Goal: Navigation & Orientation: Find specific page/section

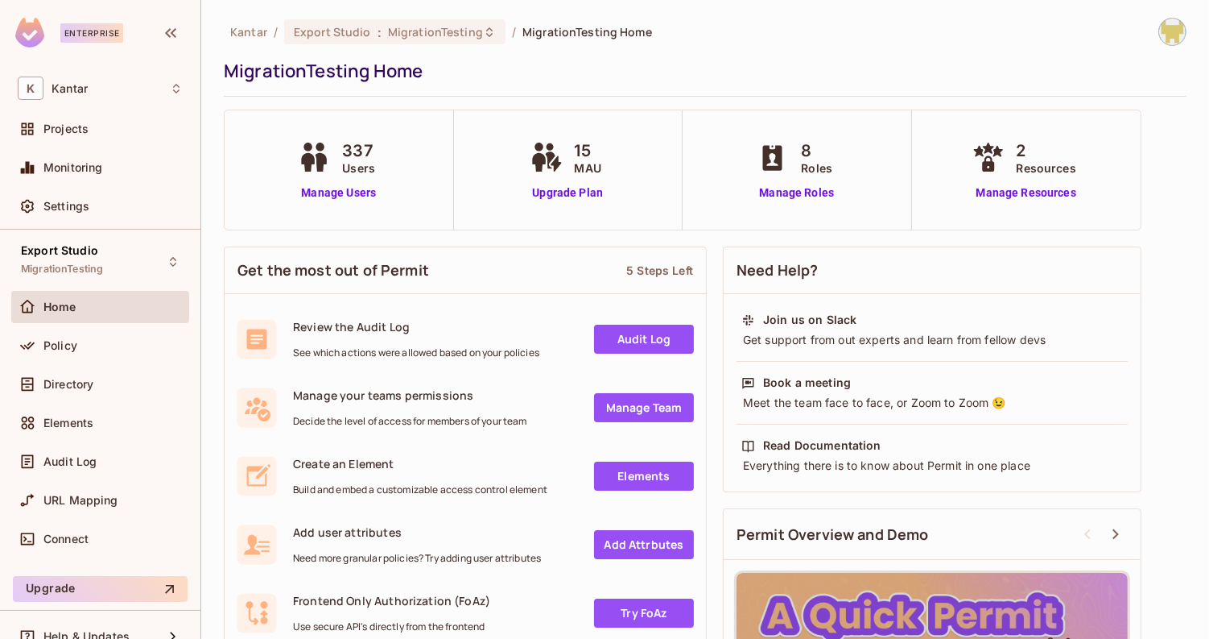
click at [837, 101] on div "Kantar / Export Studio : MigrationTesting / MigrationTesting Home MigrationTest…" at bounding box center [705, 423] width 963 height 811
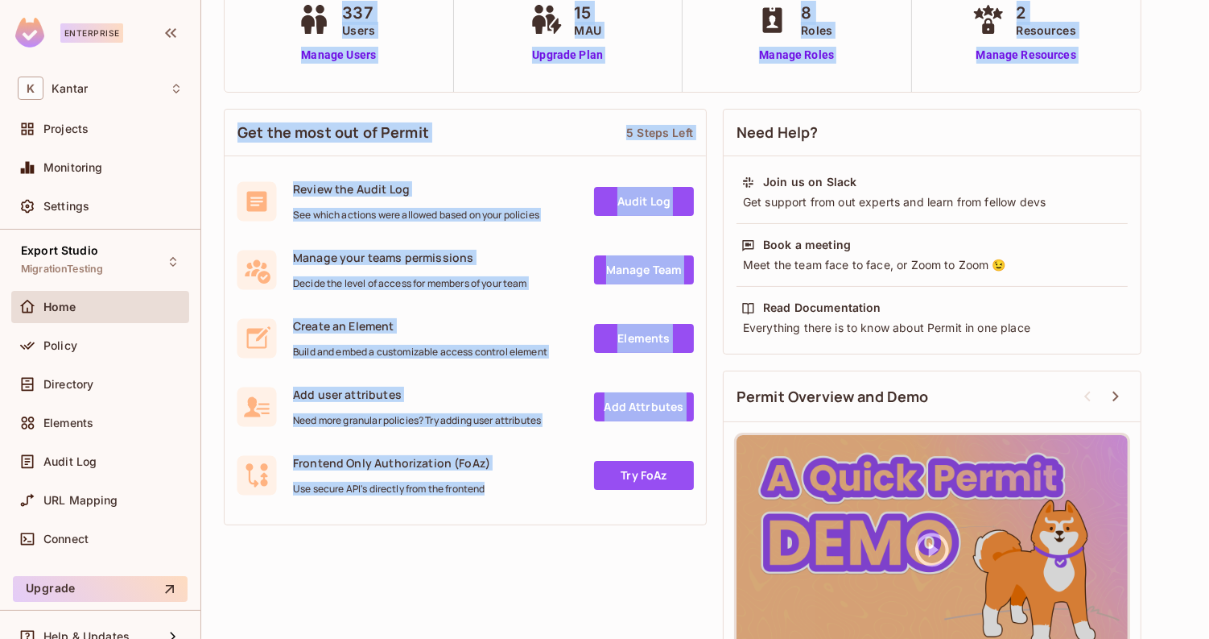
scroll to position [113, 0]
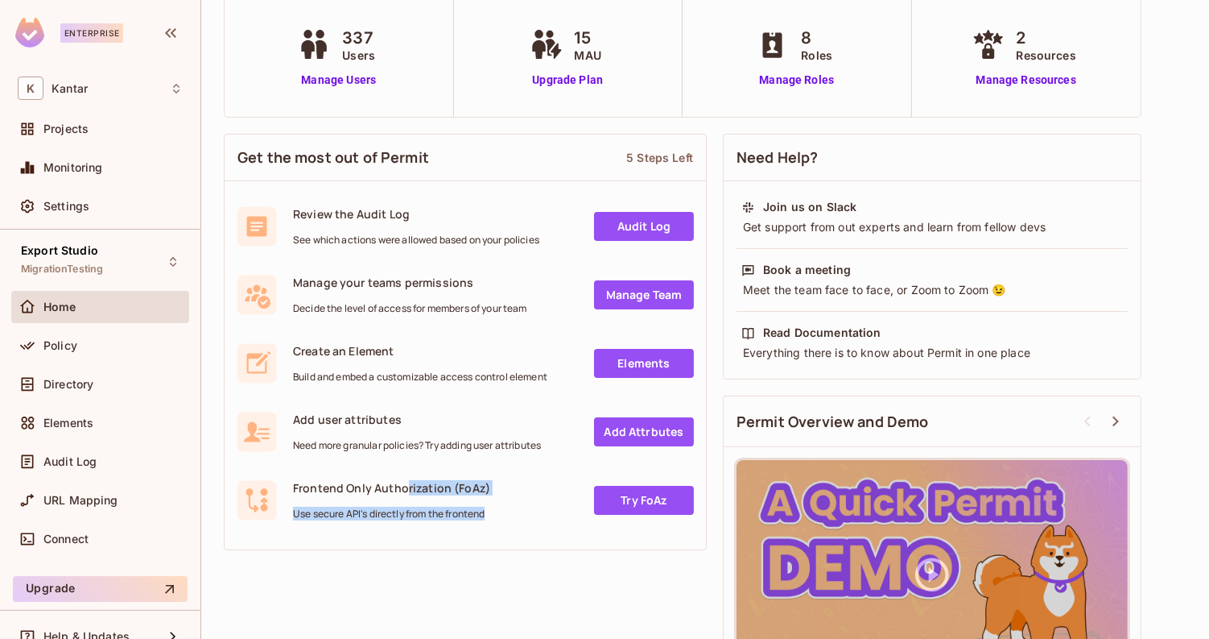
drag, startPoint x: 495, startPoint y: 479, endPoint x: 403, endPoint y: 492, distance: 93.5
click at [403, 492] on div "Get the most out of Permit 5 Steps Left Review the Audit Log See which actions …" at bounding box center [465, 342] width 483 height 432
click at [407, 577] on div "Get the most out of Permit 5 Steps Left Review the Audit Log See which actions …" at bounding box center [705, 421] width 963 height 590
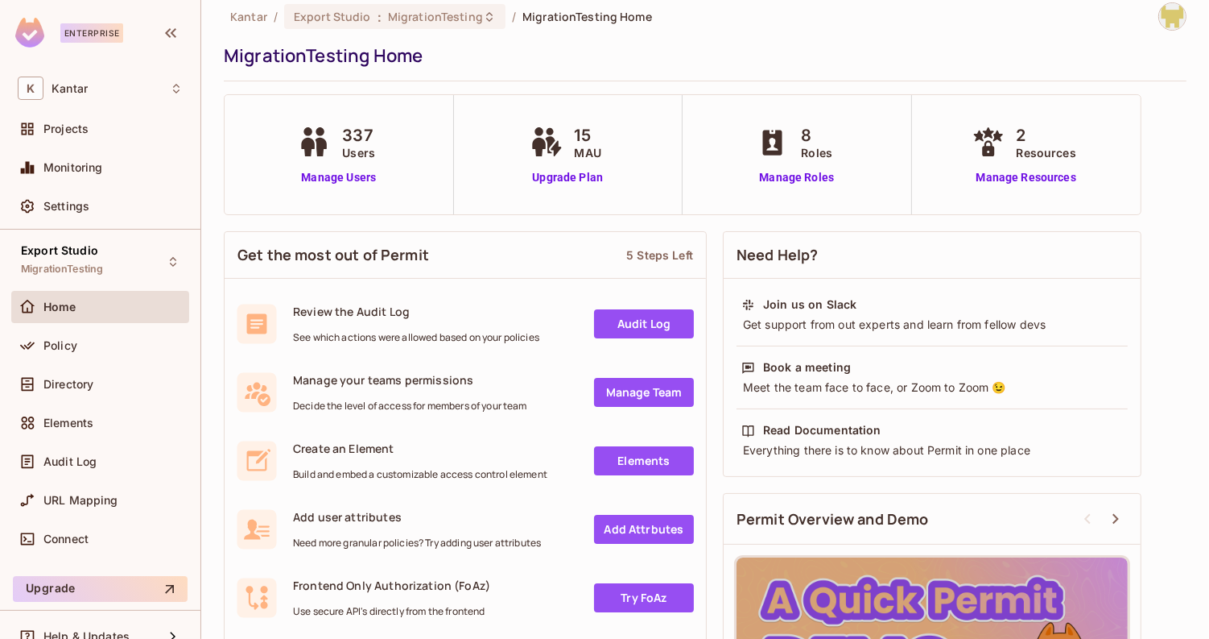
scroll to position [0, 0]
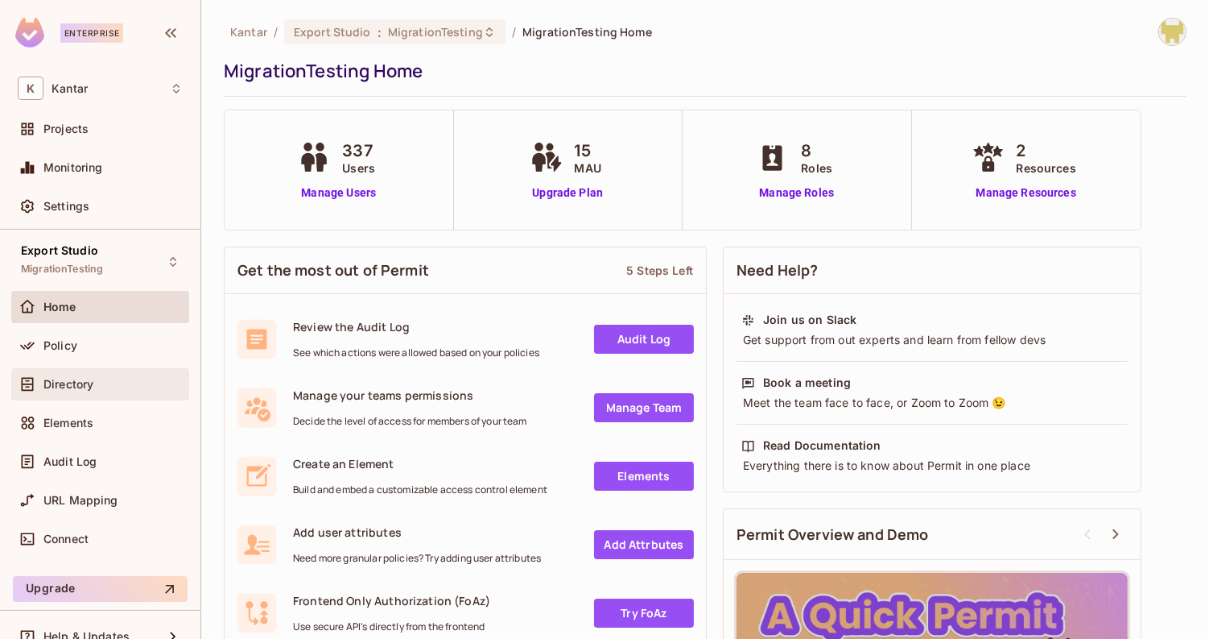
click at [76, 384] on span "Directory" at bounding box center [68, 384] width 50 height 13
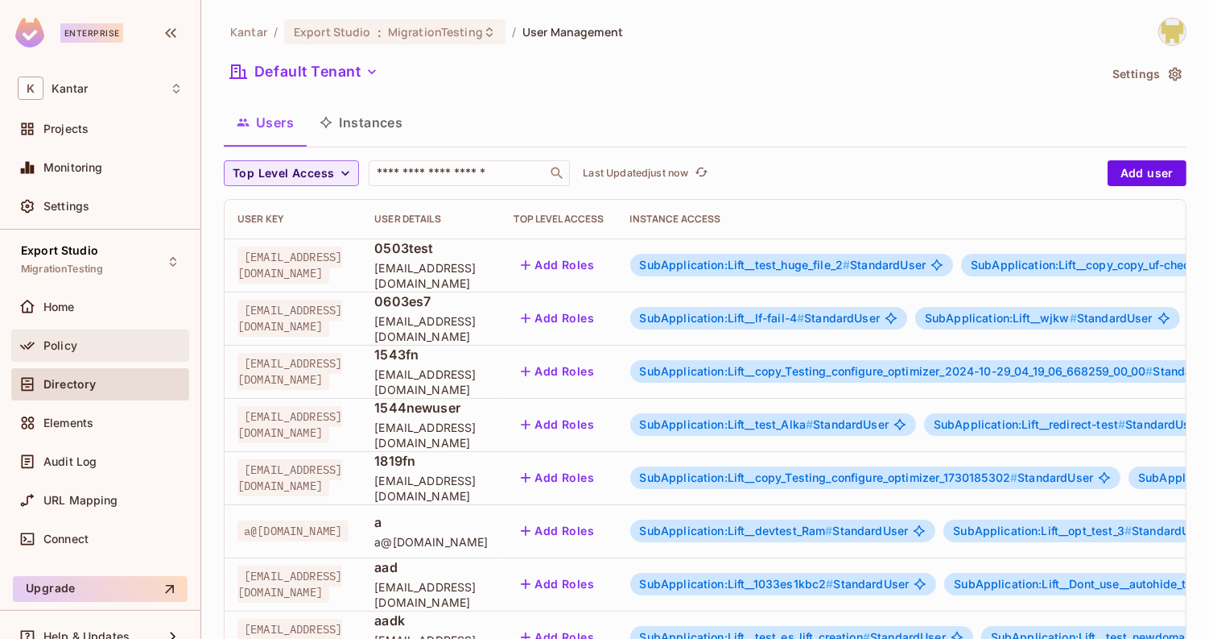
click at [68, 347] on span "Policy" at bounding box center [60, 345] width 34 height 13
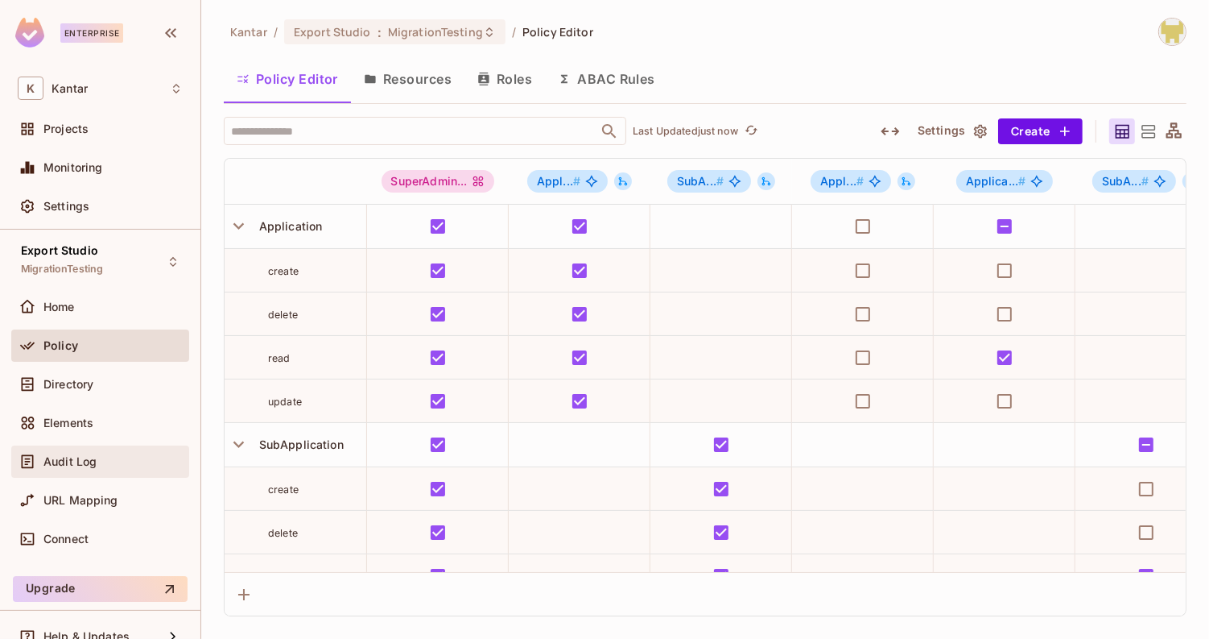
click at [65, 463] on span "Audit Log" at bounding box center [69, 461] width 53 height 13
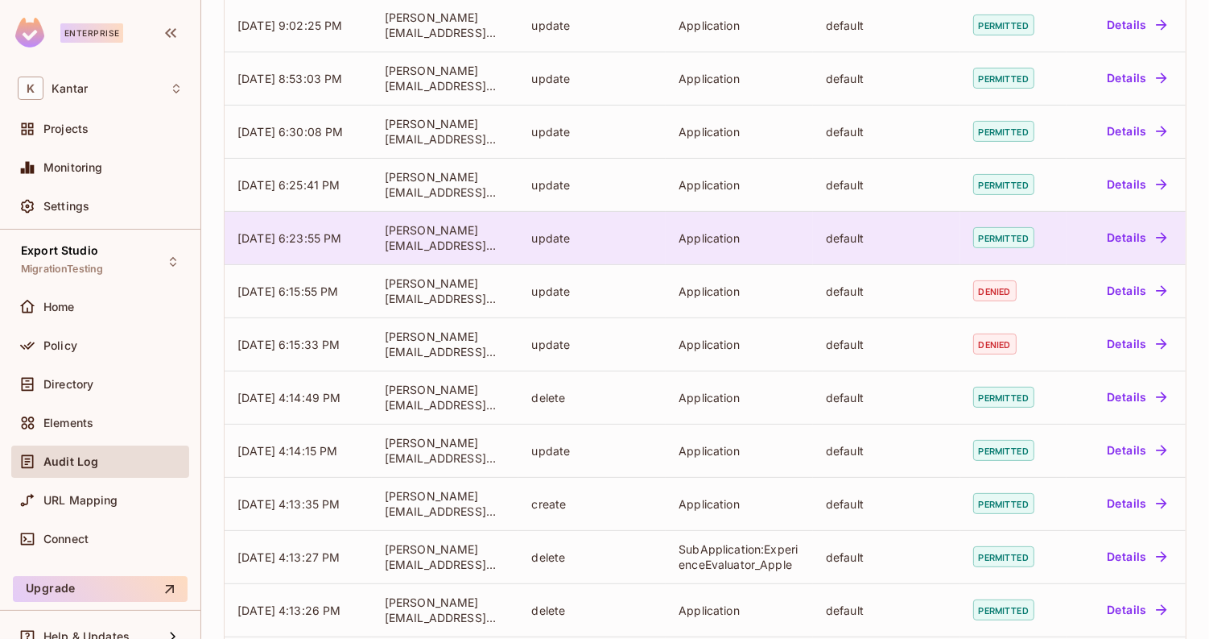
scroll to position [299, 0]
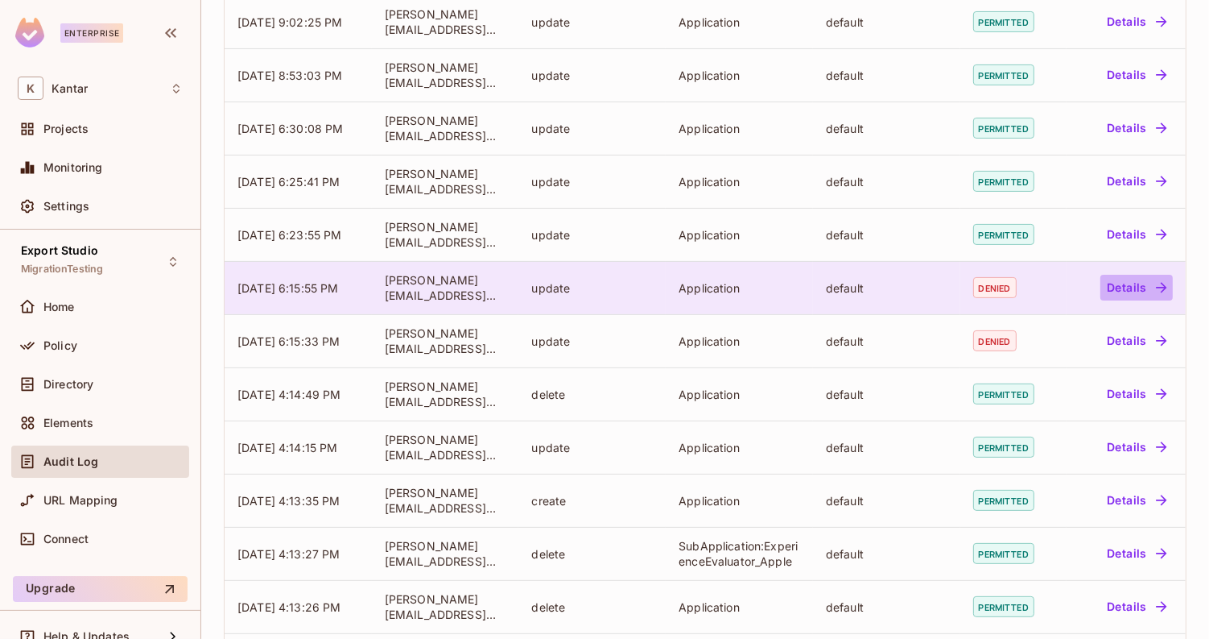
click at [1154, 289] on icon "button" at bounding box center [1162, 287] width 16 height 16
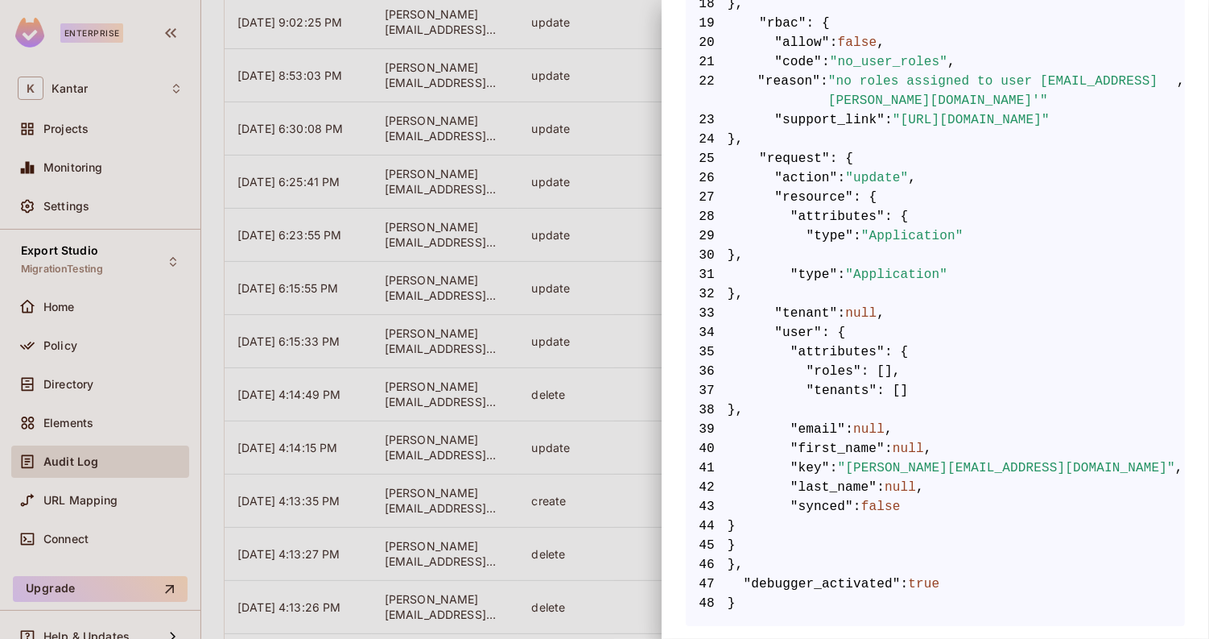
scroll to position [0, 0]
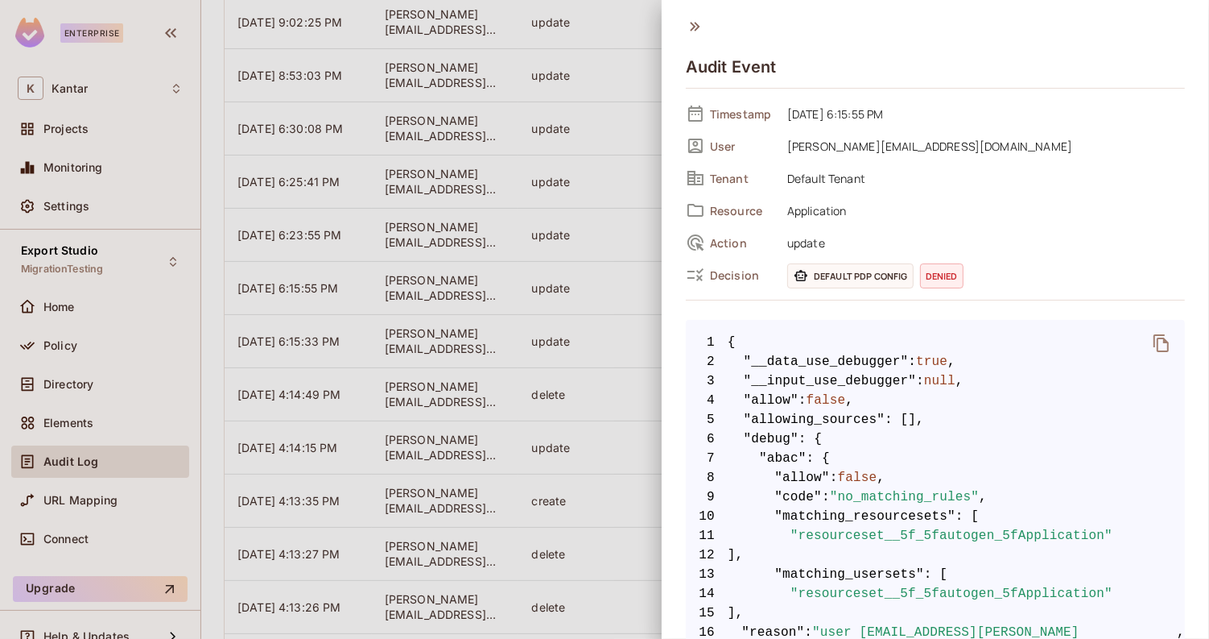
click at [571, 394] on div at bounding box center [604, 319] width 1209 height 639
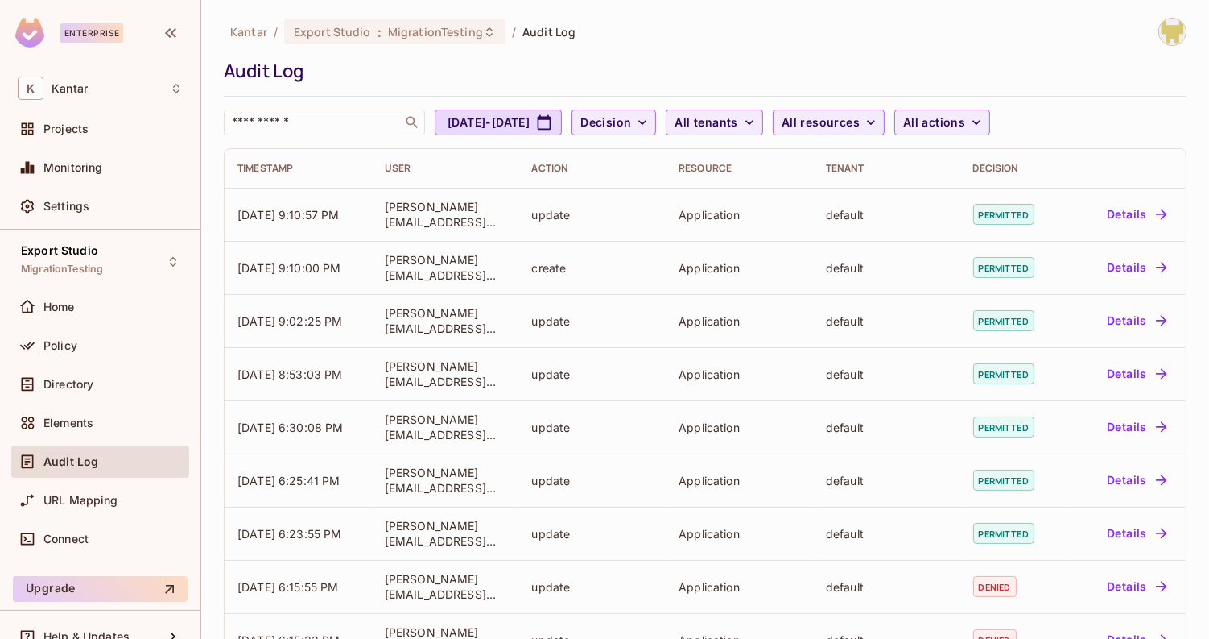
click at [771, 72] on div "Audit Log" at bounding box center [701, 71] width 955 height 24
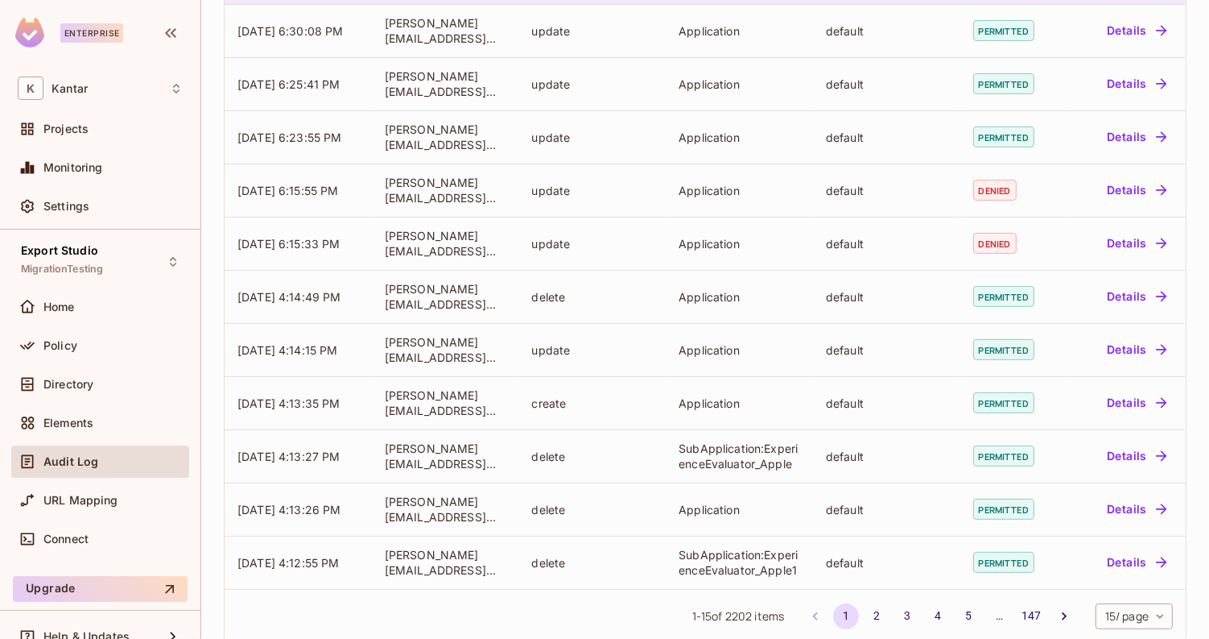
scroll to position [421, 0]
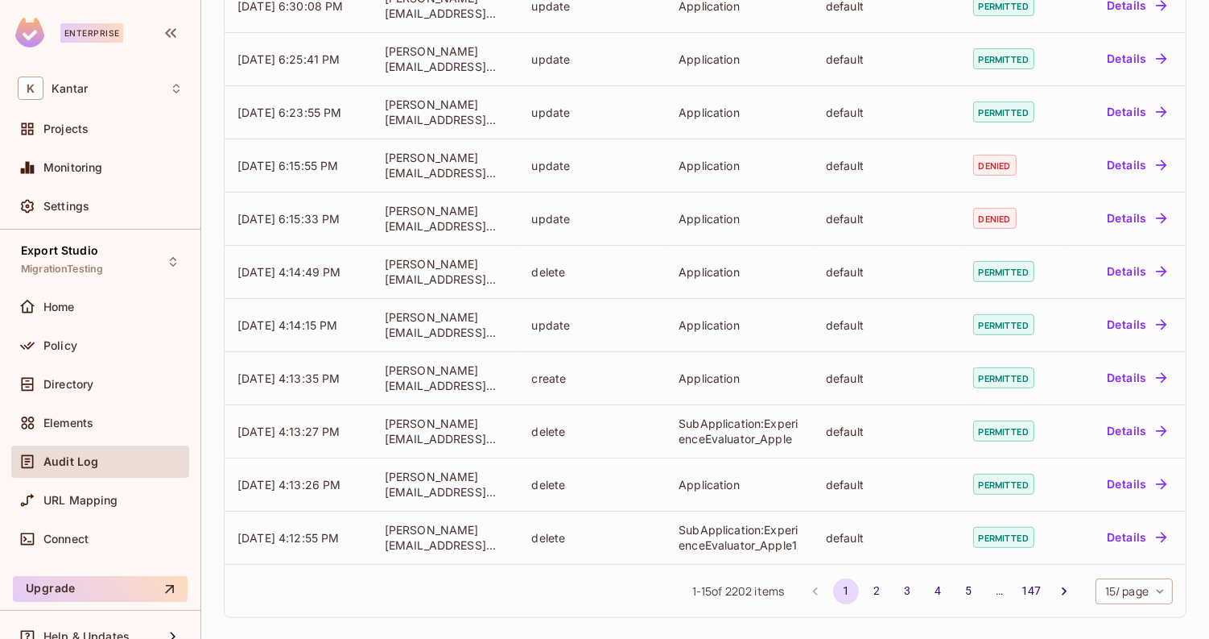
click at [1150, 583] on body "Enterprise K Kantar Projects Monitoring Settings Export Studio MigrationTesting…" at bounding box center [604, 319] width 1209 height 639
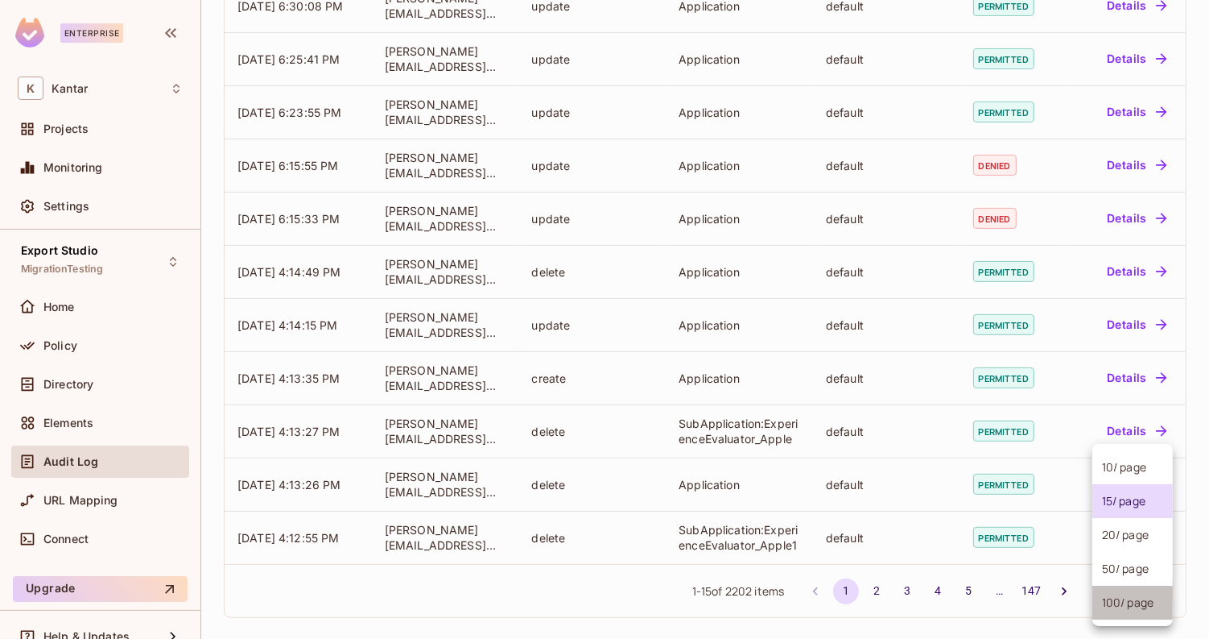
click at [1147, 610] on li "100 / page" at bounding box center [1133, 602] width 81 height 34
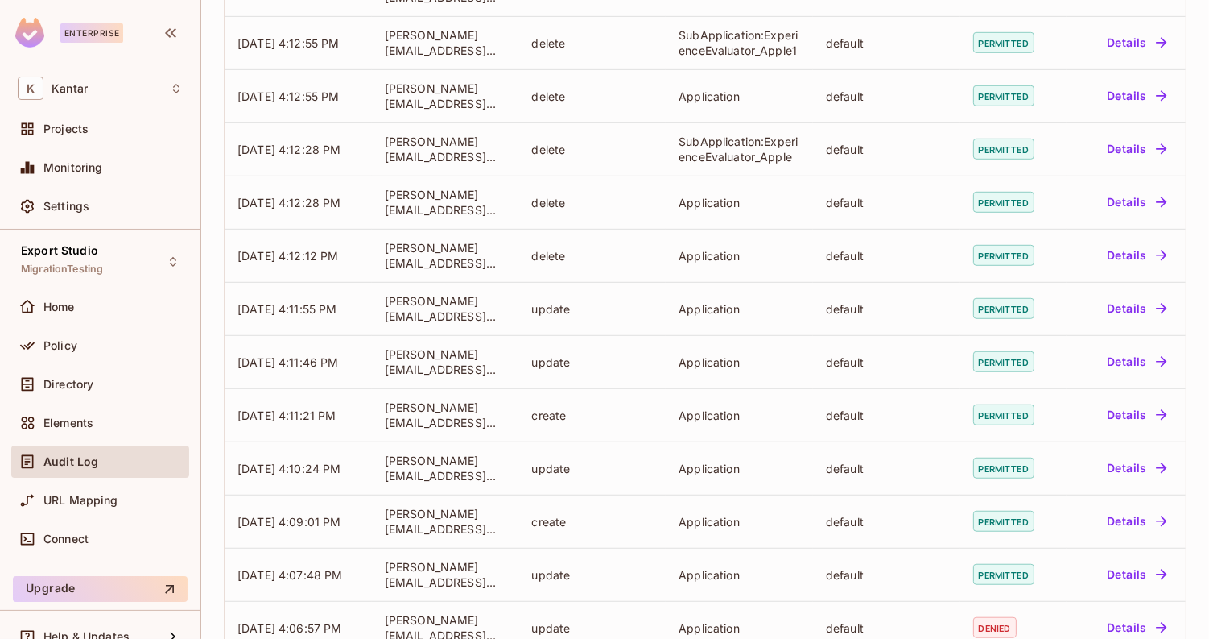
scroll to position [914, 0]
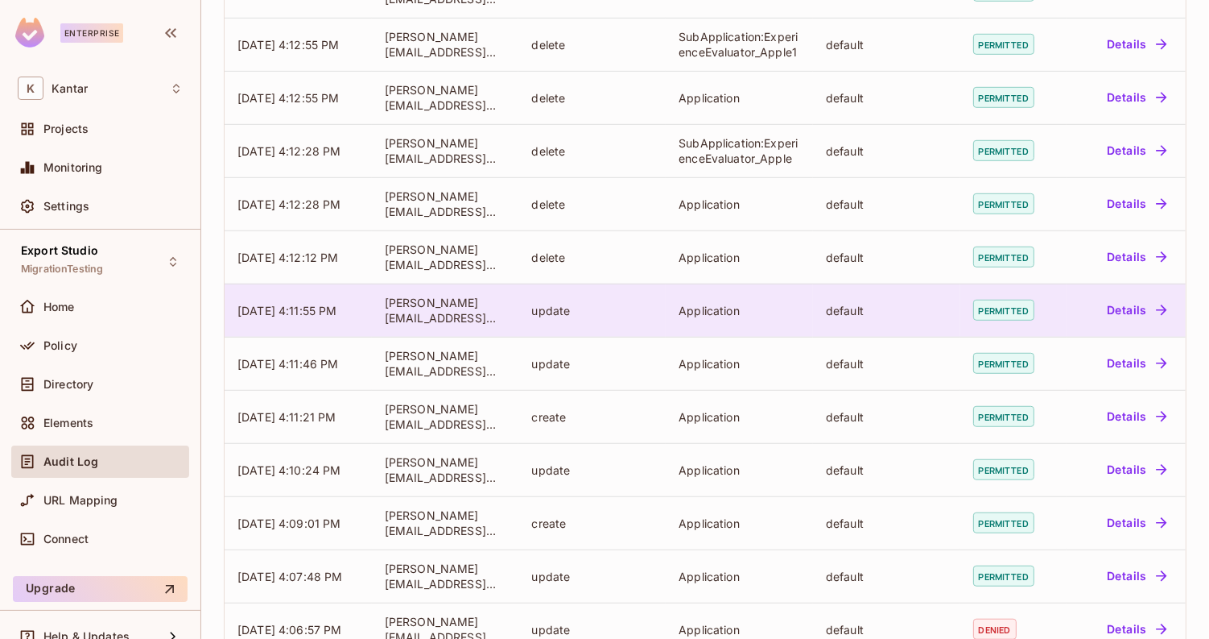
click at [1125, 308] on button "Details" at bounding box center [1137, 310] width 72 height 26
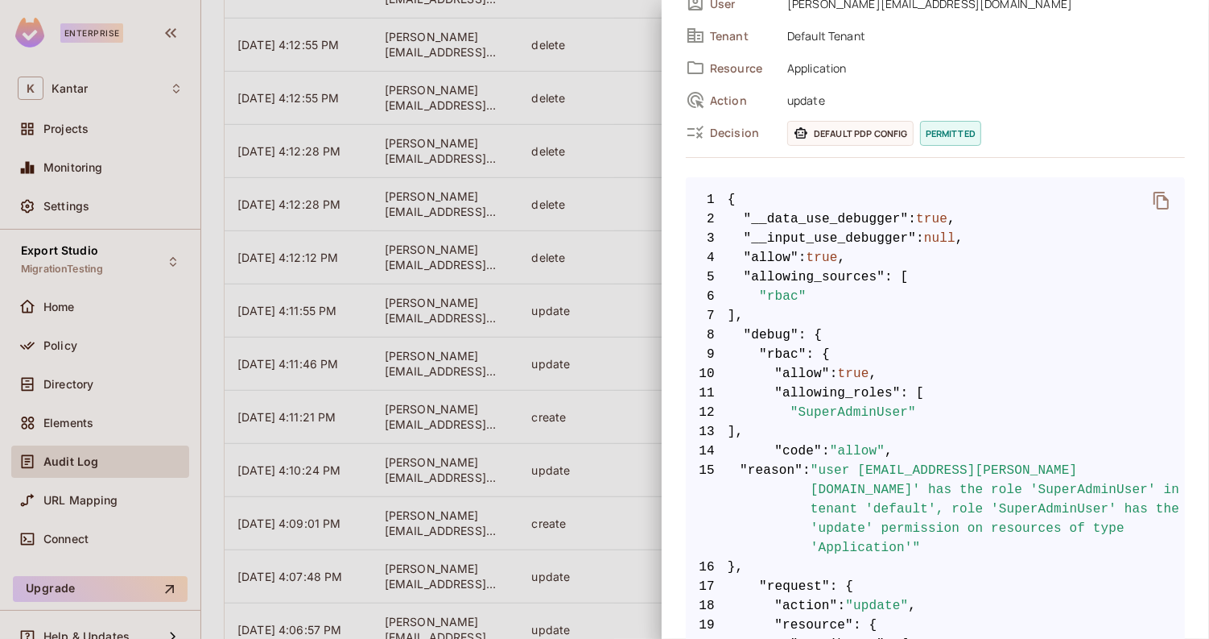
scroll to position [0, 0]
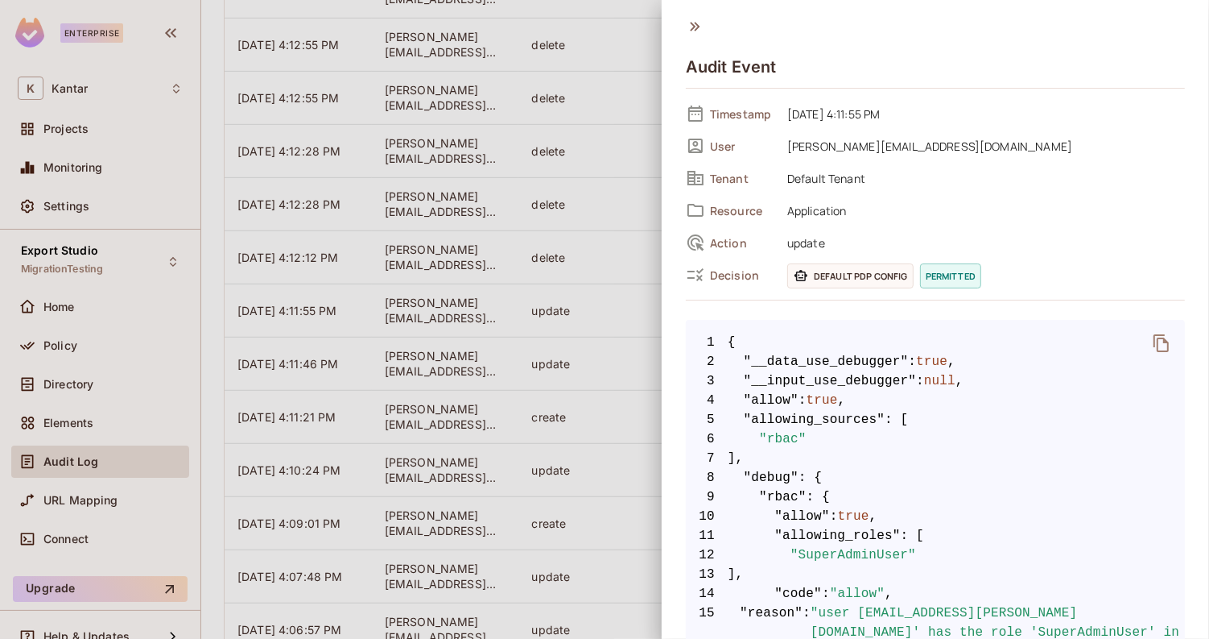
click at [693, 30] on icon at bounding box center [695, 27] width 18 height 18
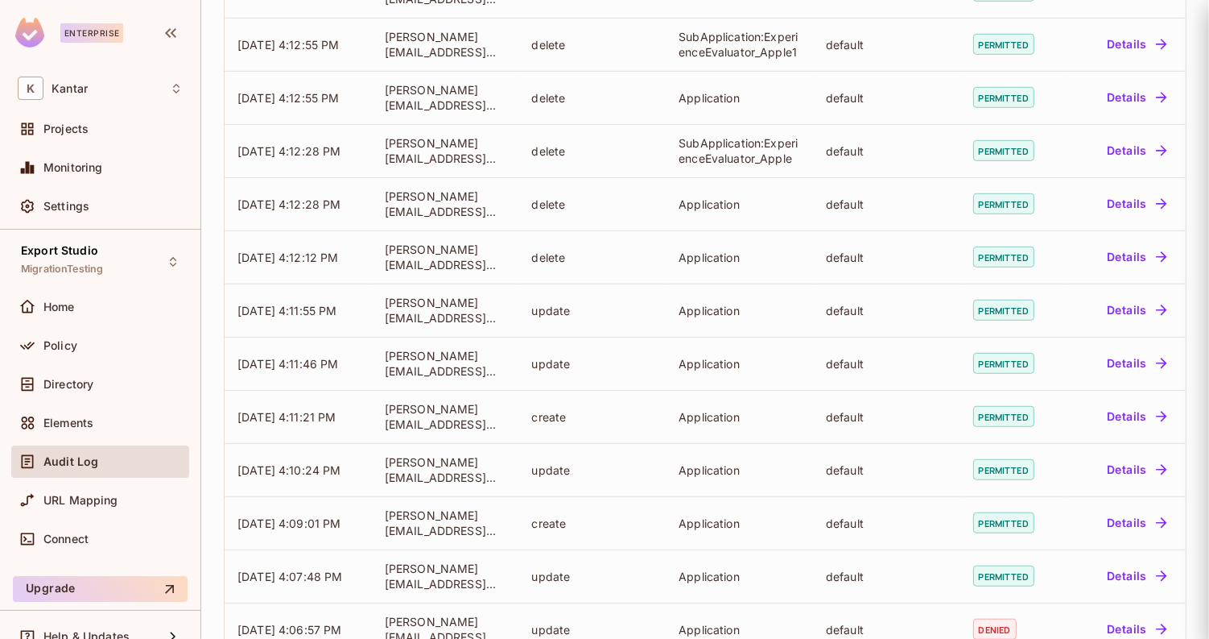
click at [693, 30] on div "Loading audit event..." at bounding box center [604, 319] width 1209 height 639
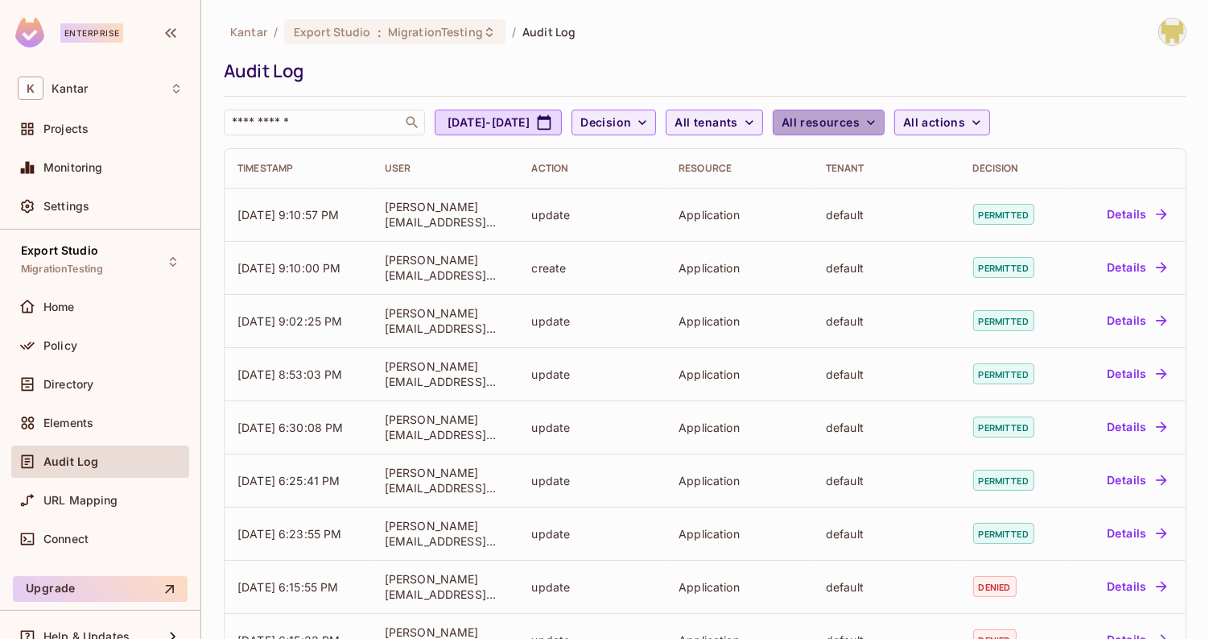
click at [885, 133] on button "All resources" at bounding box center [829, 123] width 112 height 26
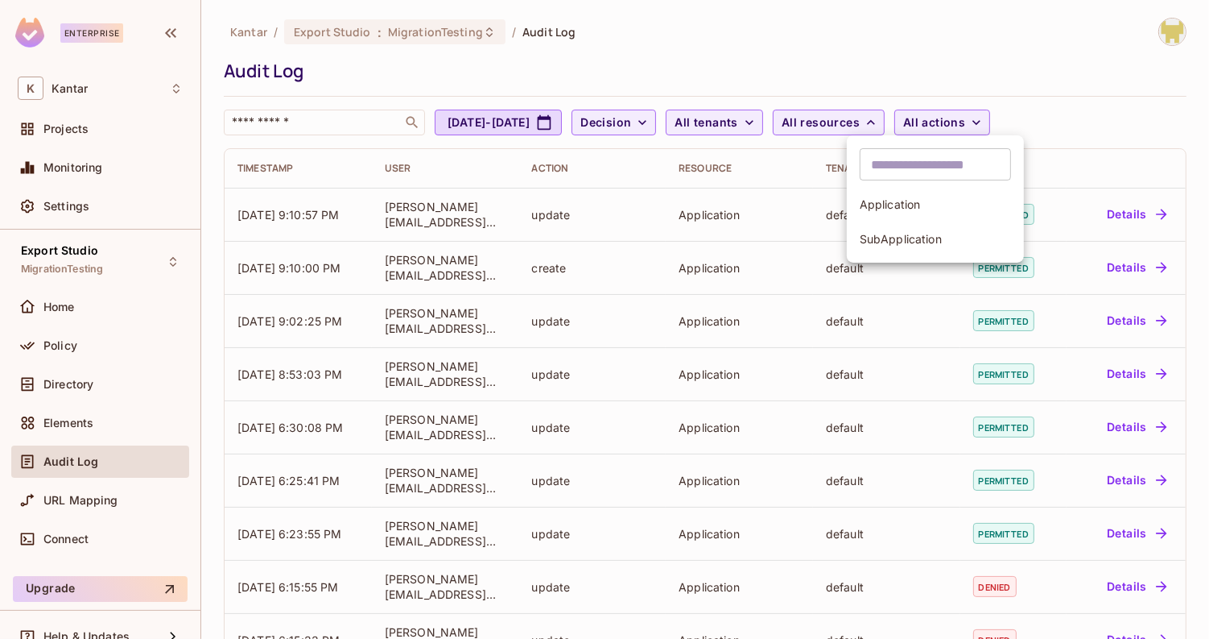
click at [910, 217] on li "Application" at bounding box center [935, 204] width 177 height 35
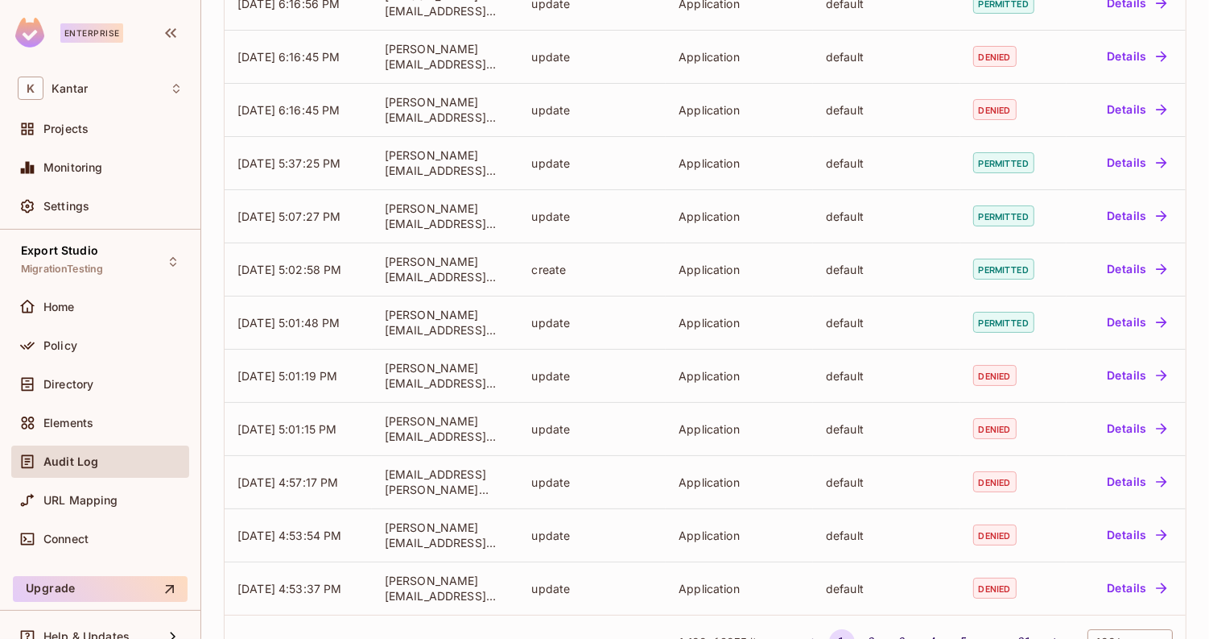
scroll to position [4938, 0]
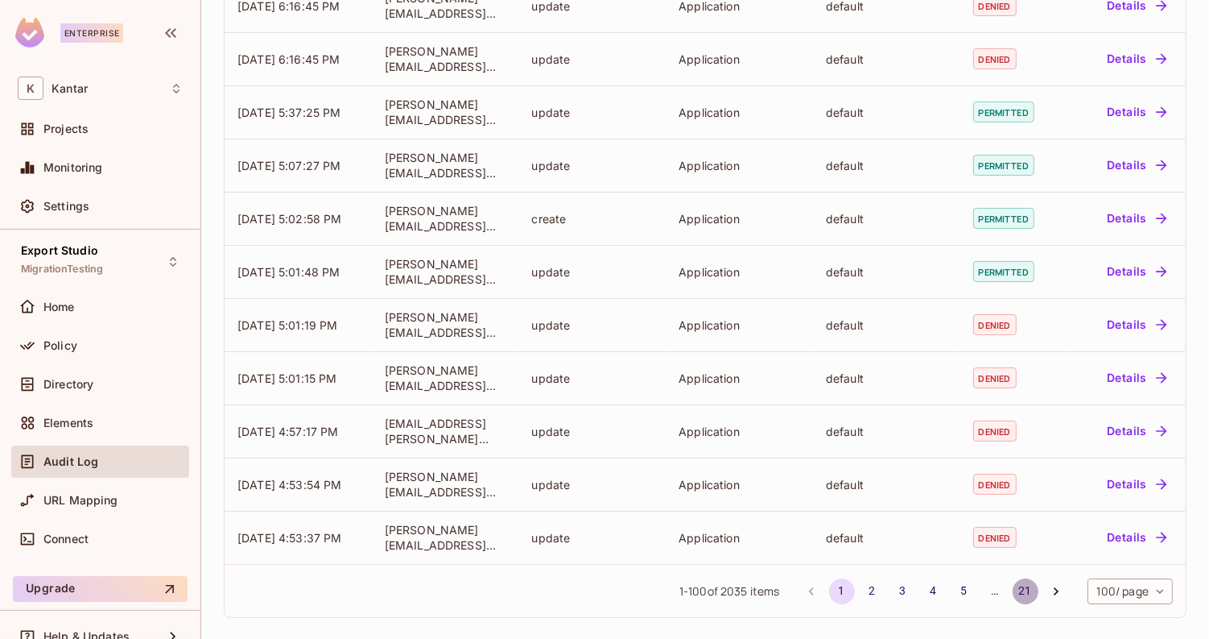
click at [1024, 597] on button "21" at bounding box center [1026, 591] width 26 height 26
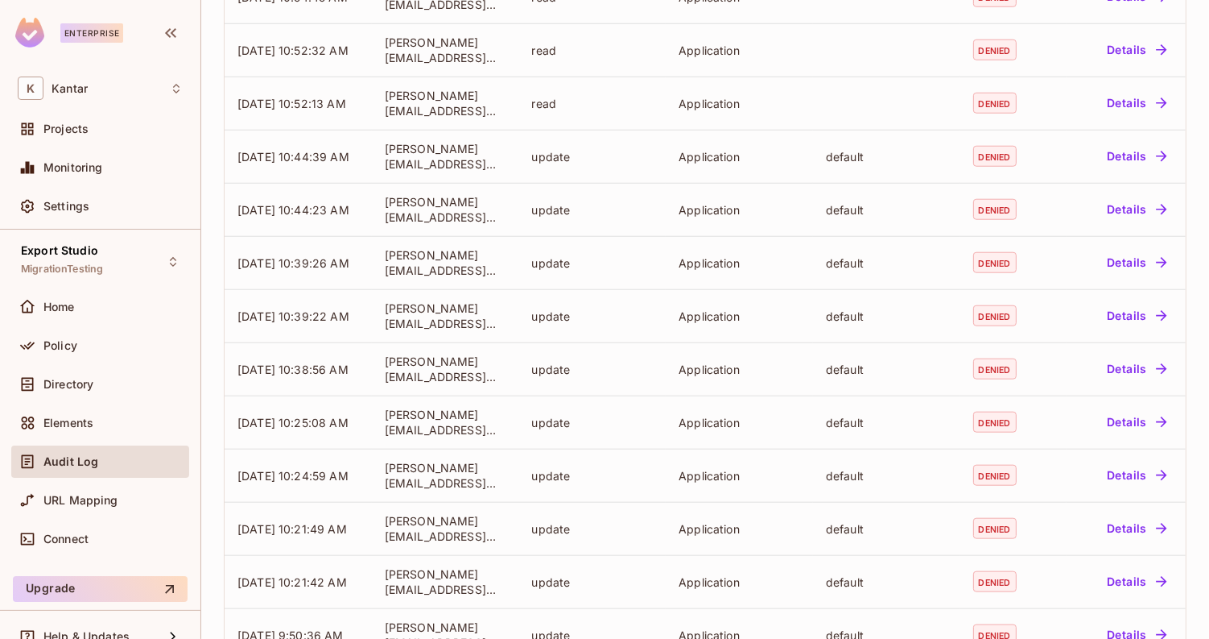
scroll to position [1484, 0]
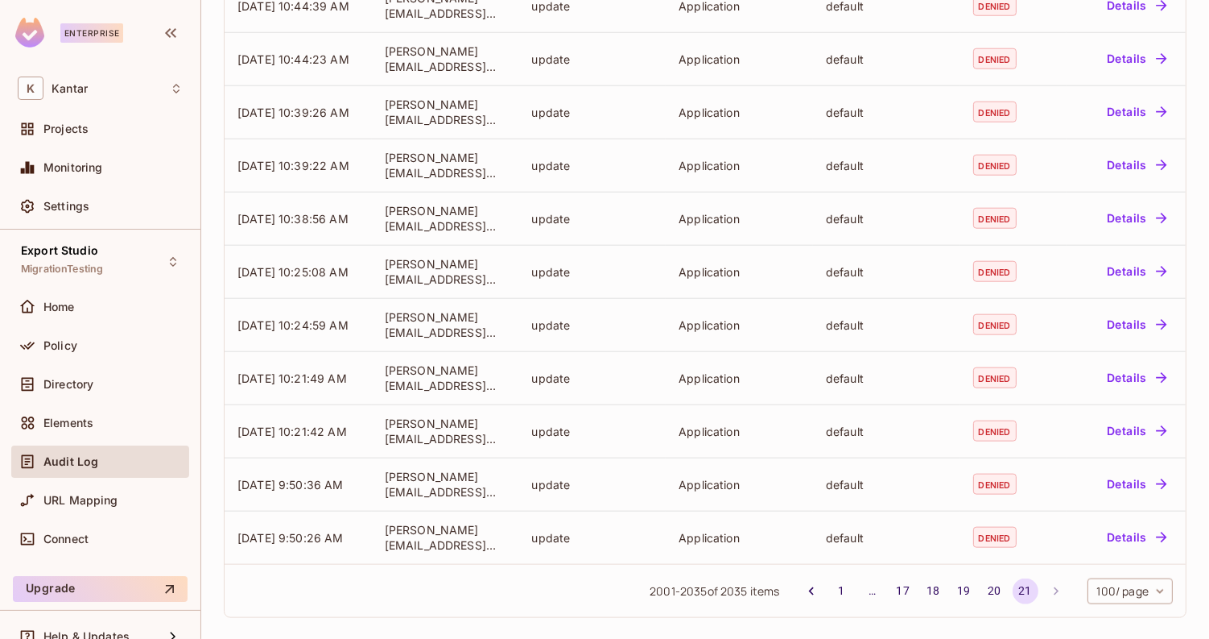
click at [1054, 589] on li "pagination navigation" at bounding box center [1056, 591] width 31 height 26
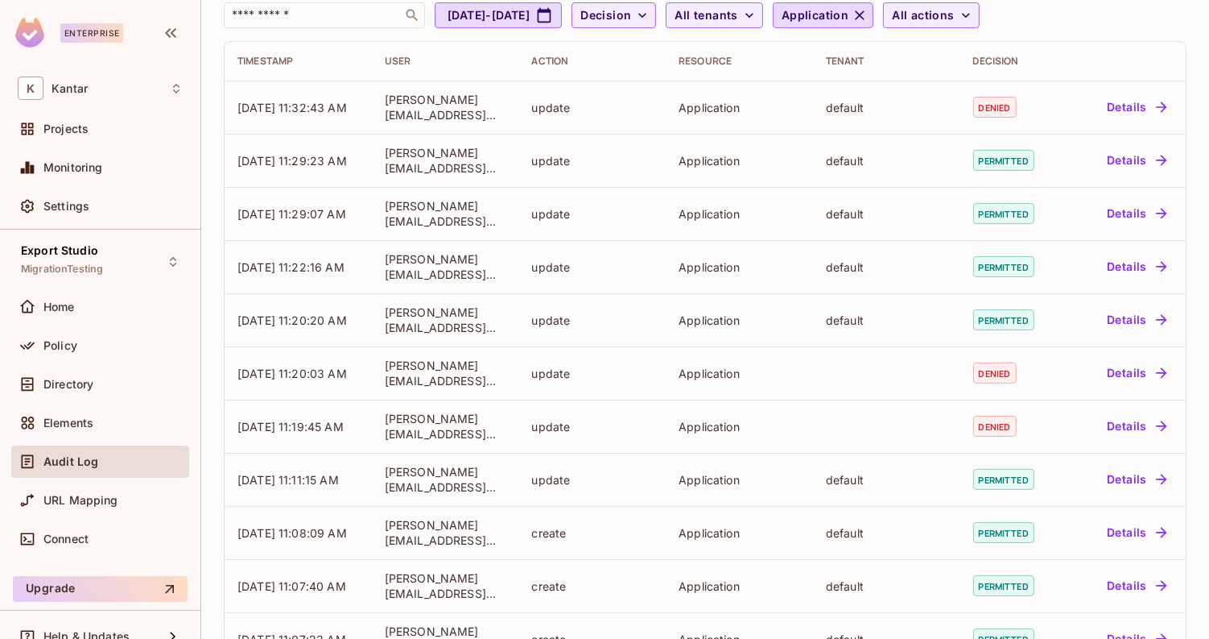
scroll to position [0, 0]
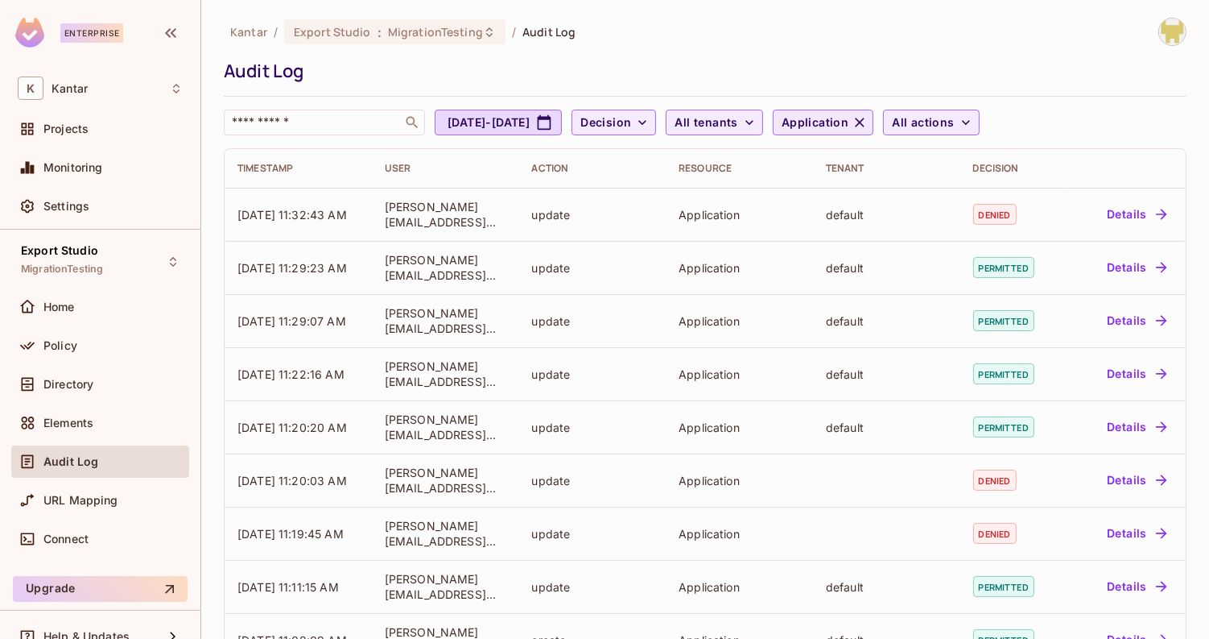
click at [849, 124] on span "Application" at bounding box center [815, 123] width 67 height 20
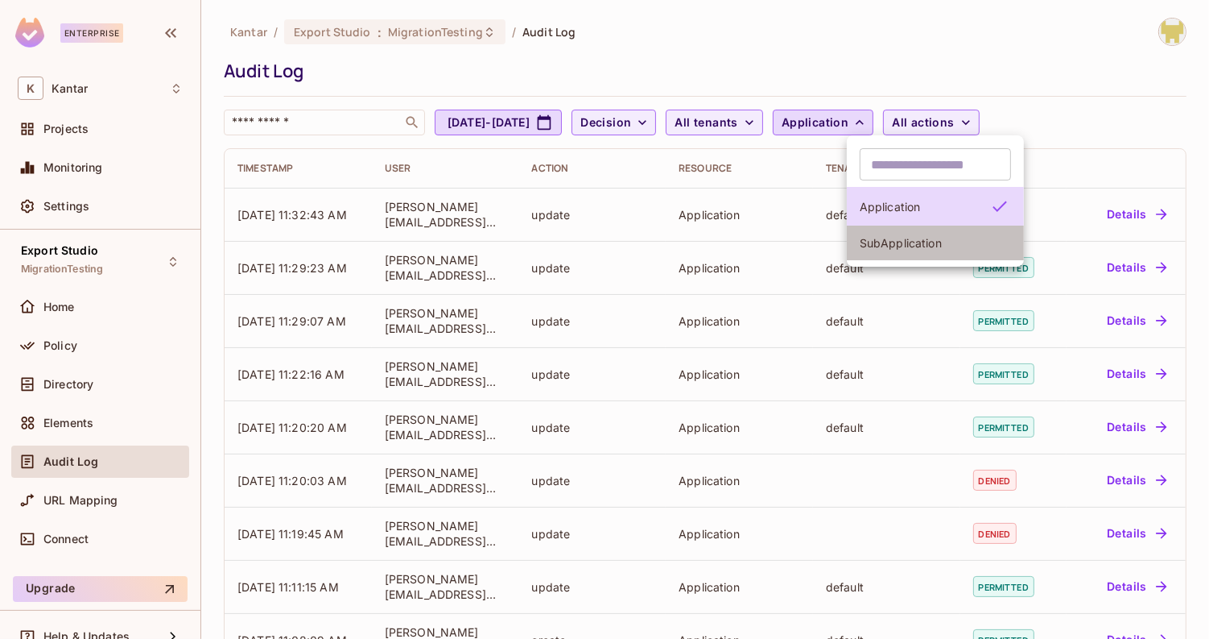
click at [884, 248] on span "SubApplication" at bounding box center [935, 242] width 151 height 15
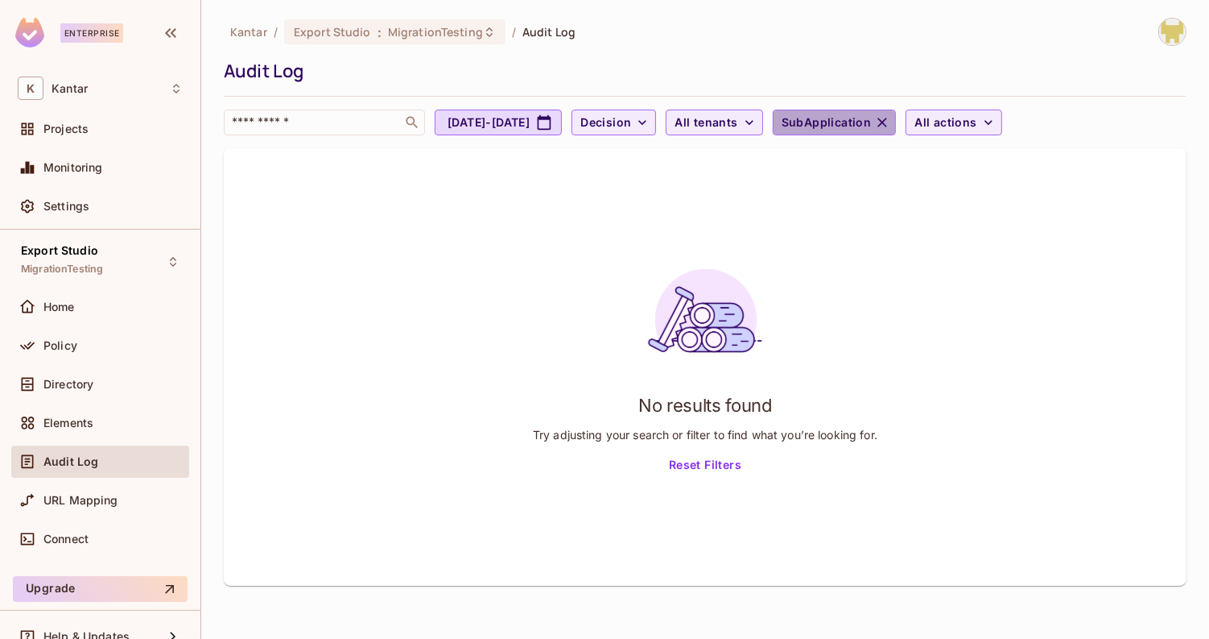
click at [891, 122] on icon "button" at bounding box center [882, 122] width 16 height 16
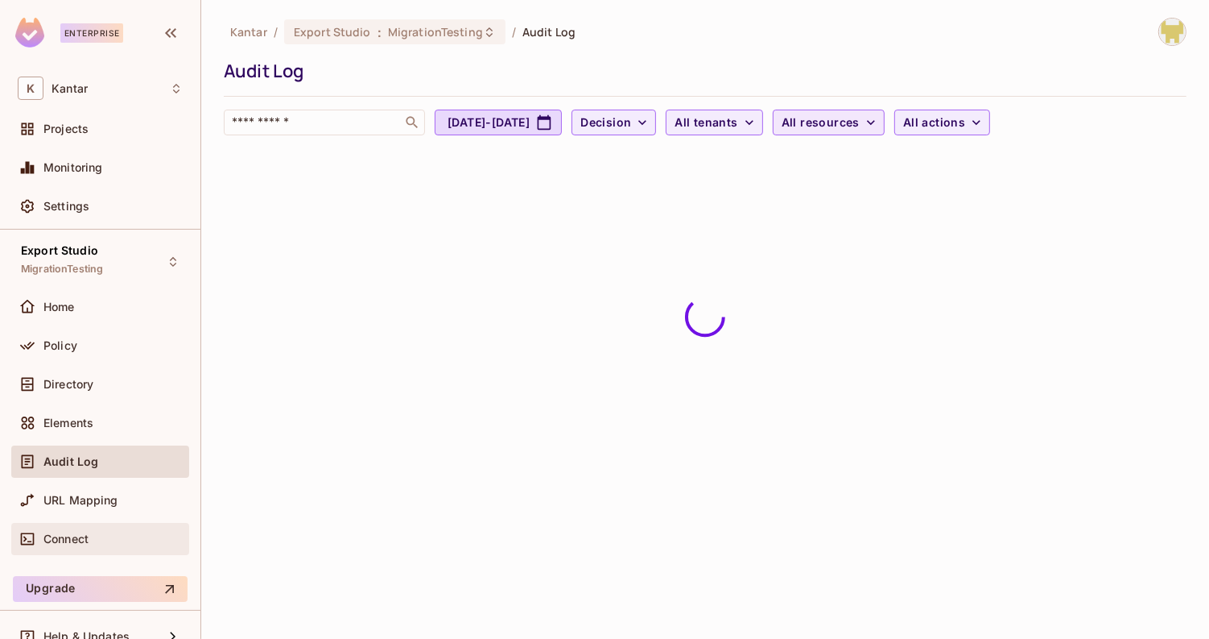
scroll to position [21, 0]
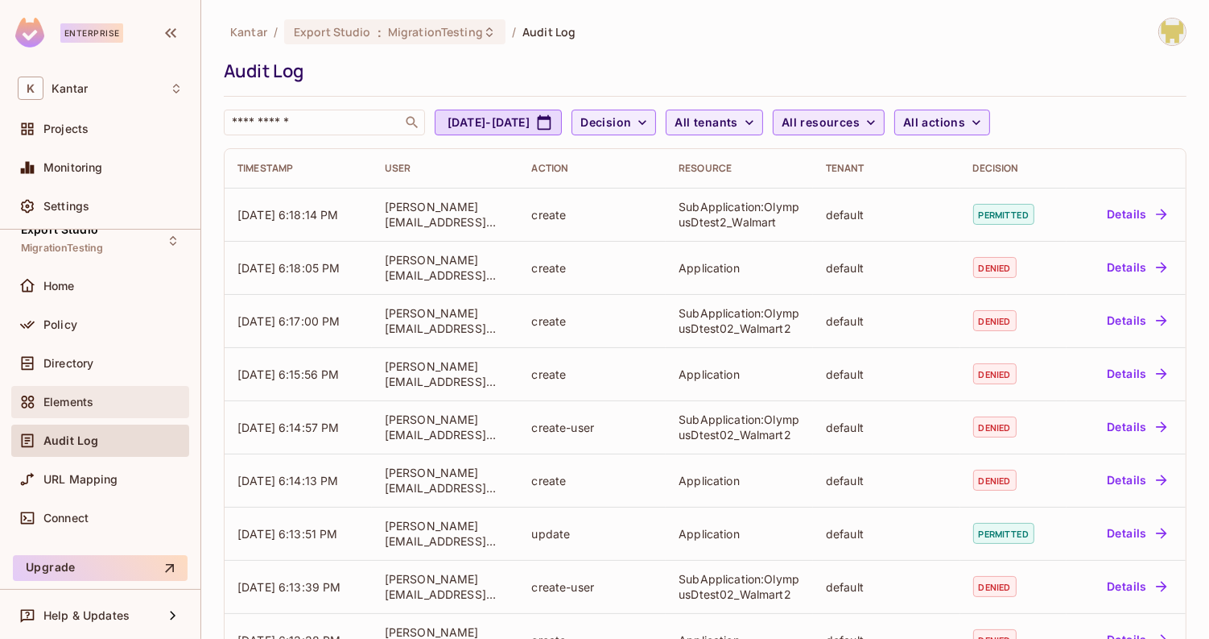
click at [101, 413] on div "Elements" at bounding box center [100, 402] width 178 height 32
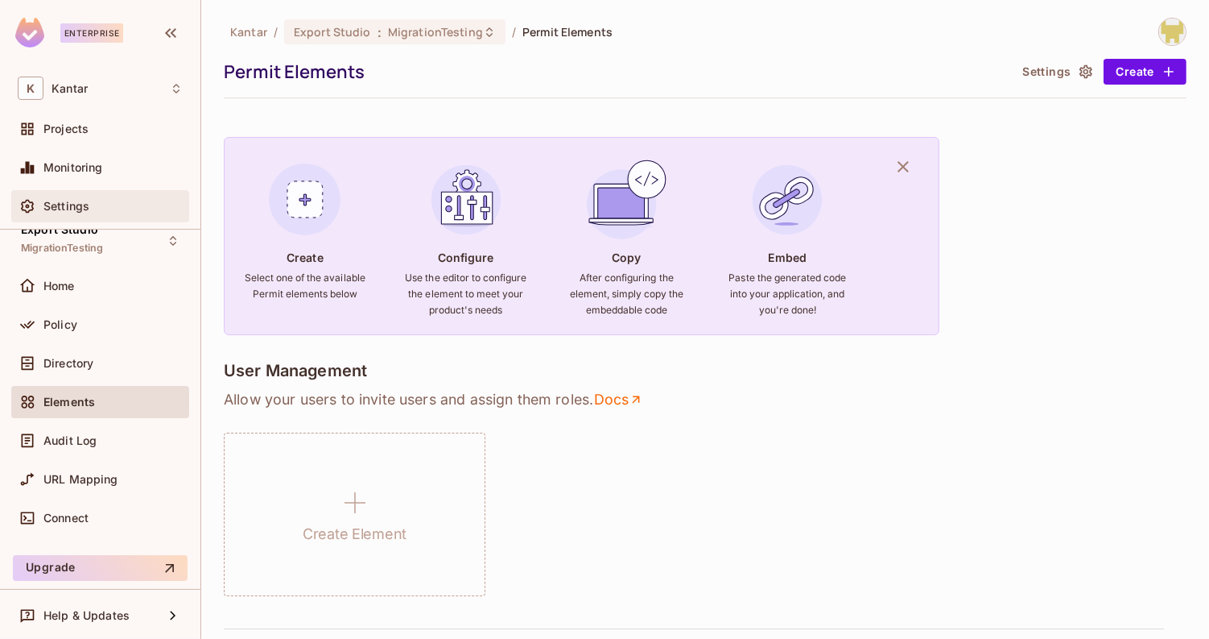
click at [99, 219] on div "Settings" at bounding box center [100, 206] width 178 height 32
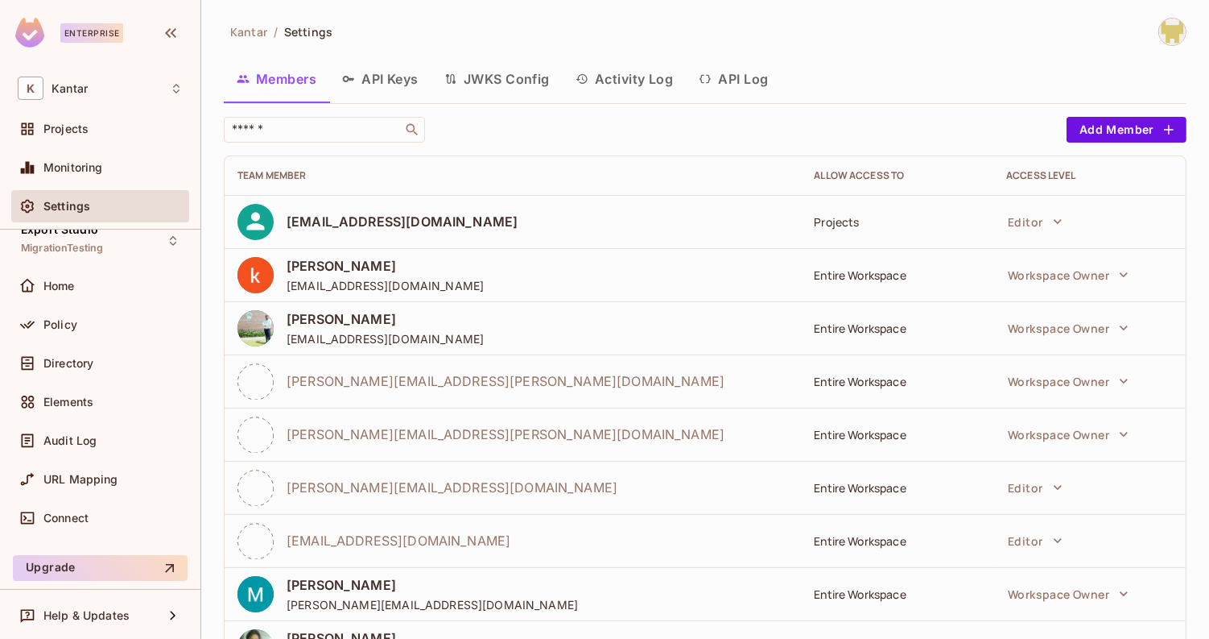
click at [767, 89] on button "API Log" at bounding box center [733, 79] width 95 height 40
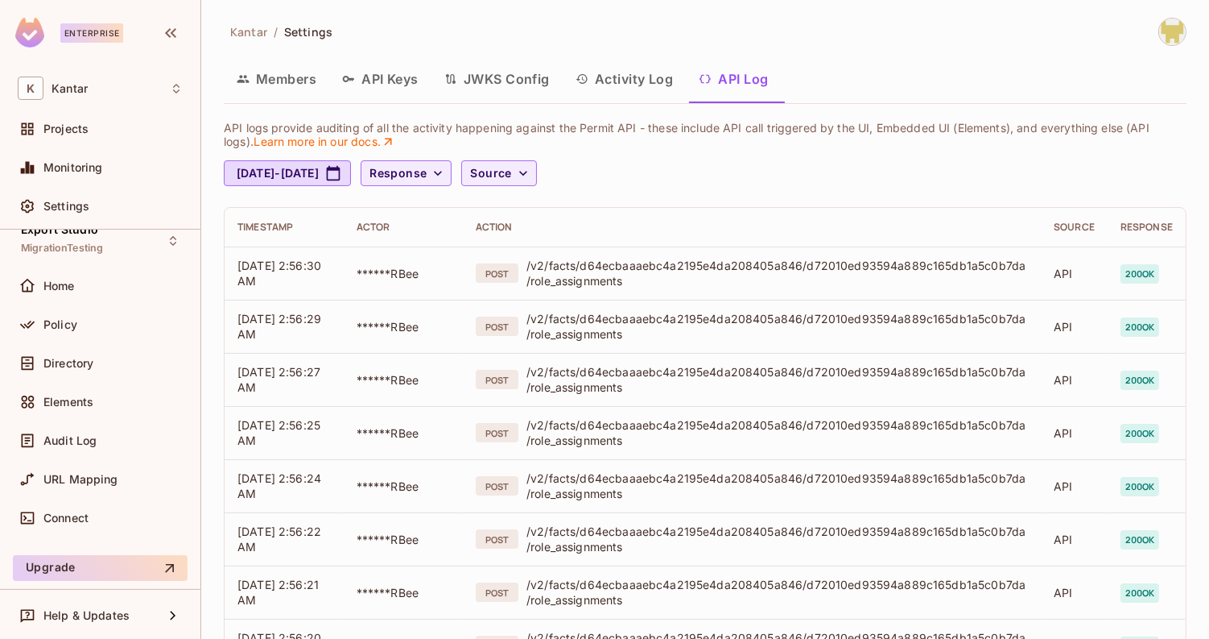
click at [629, 80] on button "Activity Log" at bounding box center [625, 79] width 124 height 40
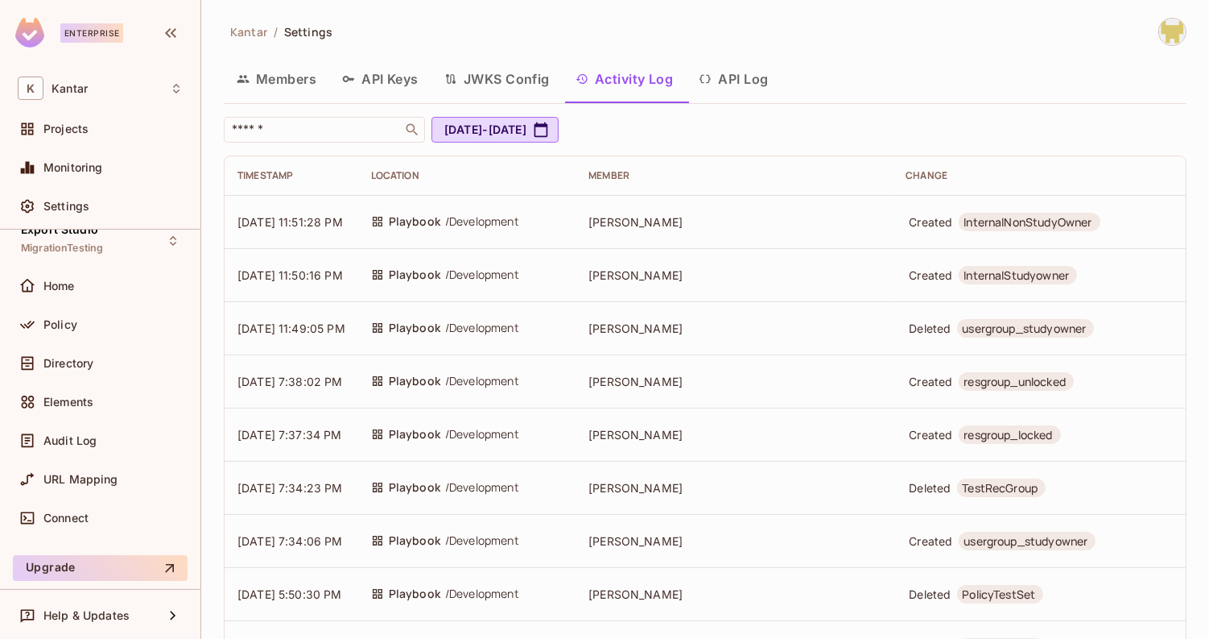
click at [964, 268] on span "InternalStudyowner" at bounding box center [1016, 274] width 105 height 15
click at [519, 85] on button "JWKS Config" at bounding box center [497, 79] width 131 height 40
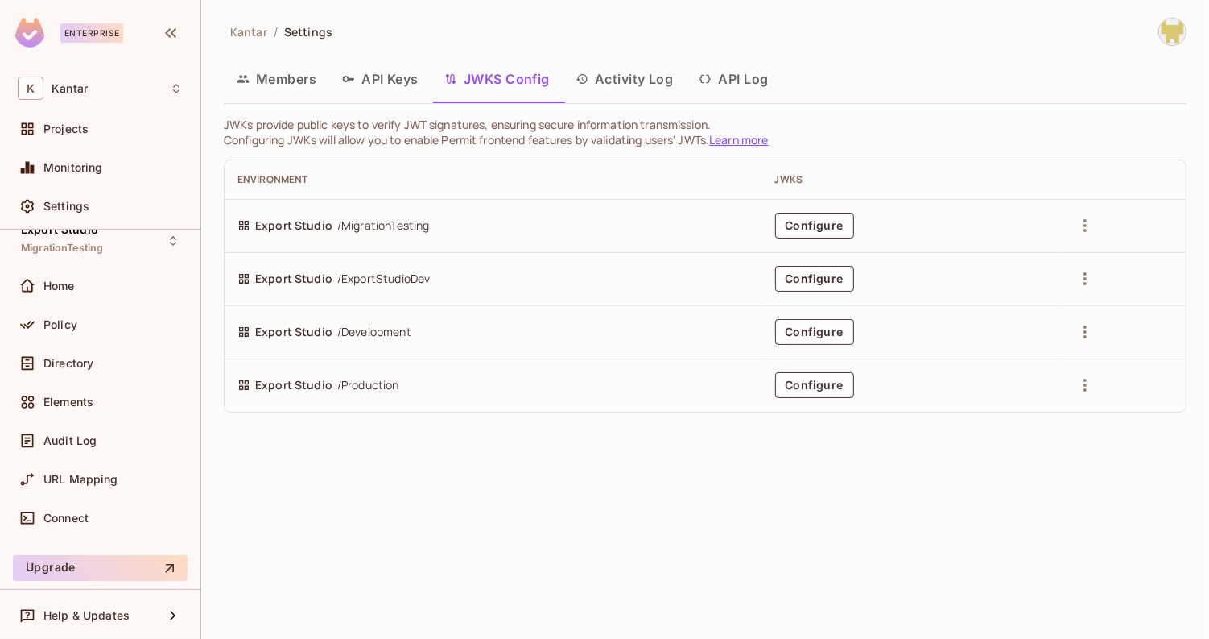
click at [127, 341] on div "Policy" at bounding box center [100, 327] width 178 height 39
click at [126, 327] on div "Policy" at bounding box center [112, 324] width 139 height 13
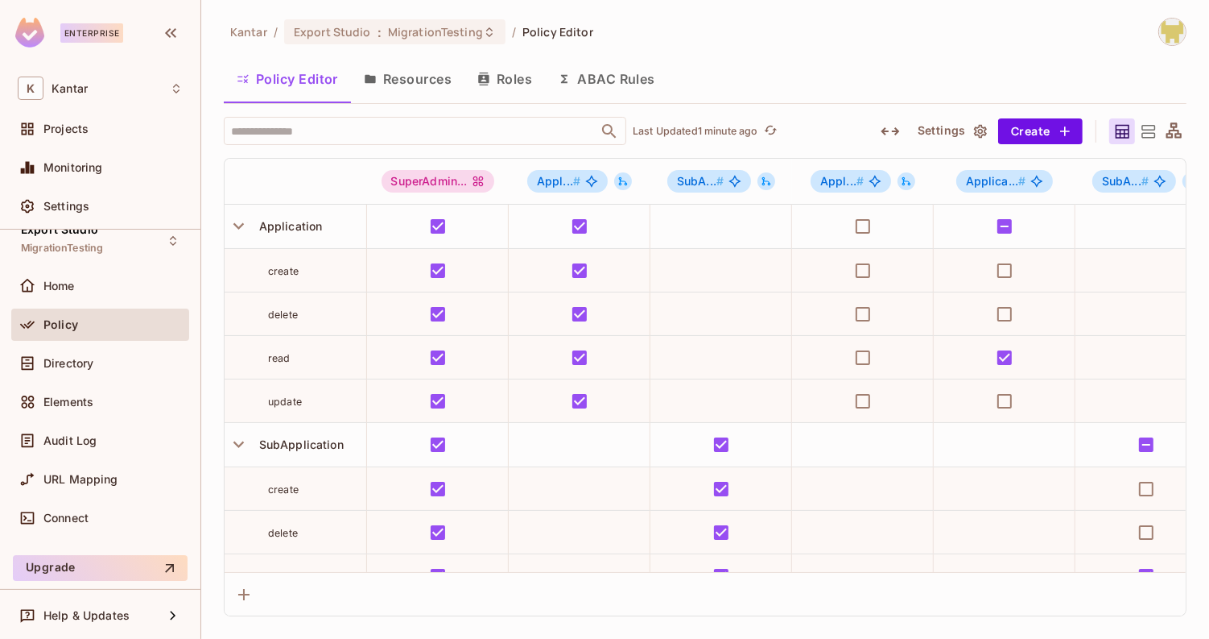
click at [889, 126] on icon "button" at bounding box center [890, 131] width 19 height 19
